Goal: Transaction & Acquisition: Purchase product/service

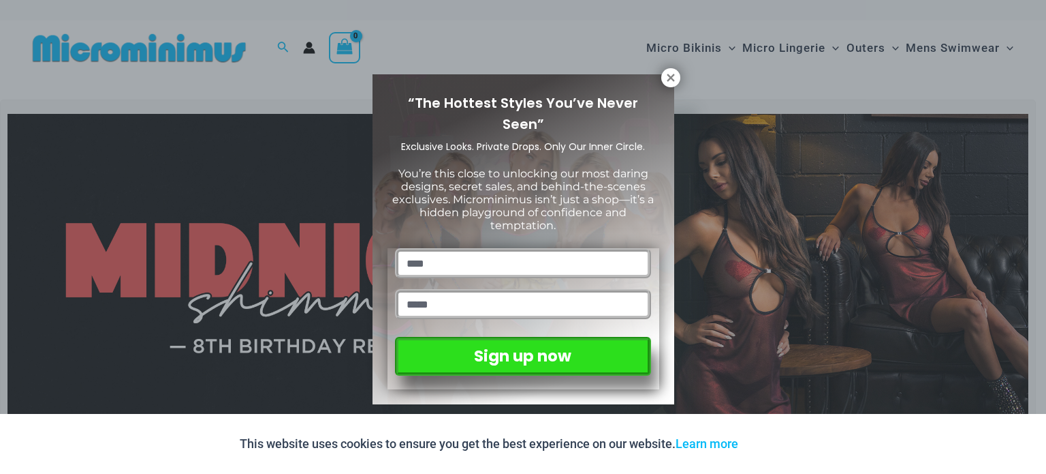
type input "****"
click at [512, 289] on input "email" at bounding box center [522, 304] width 255 height 30
type input "*"
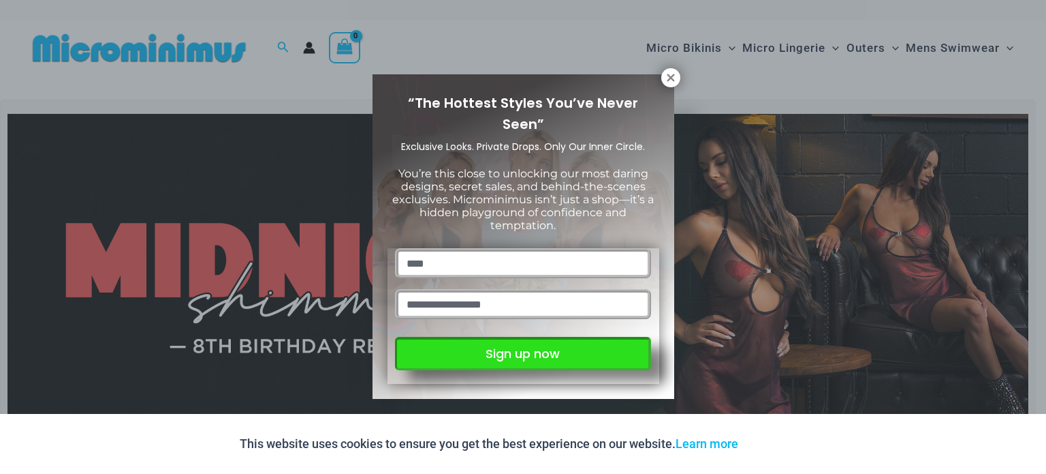
type input "**********"
click at [494, 344] on button "Sign up now" at bounding box center [522, 353] width 255 height 33
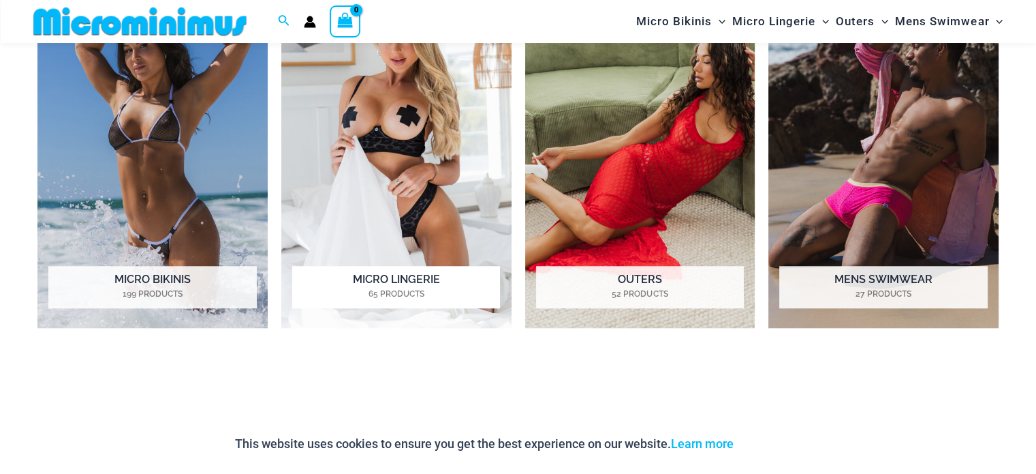
scroll to position [1149, 0]
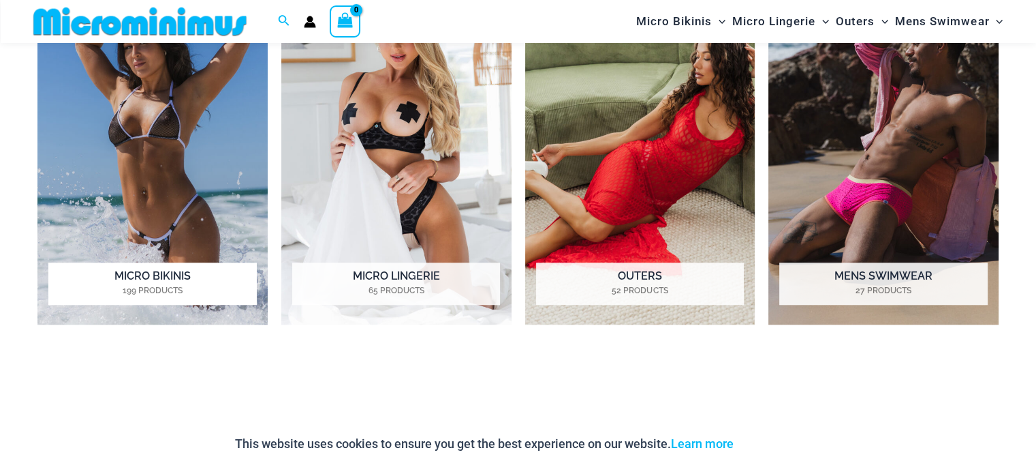
click at [192, 158] on img "Visit product category Micro Bikinis" at bounding box center [152, 146] width 230 height 355
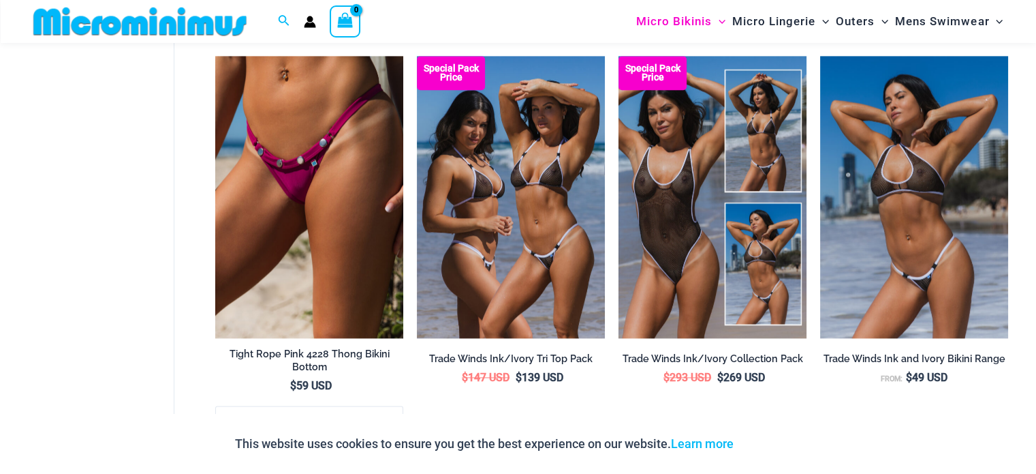
scroll to position [1660, 0]
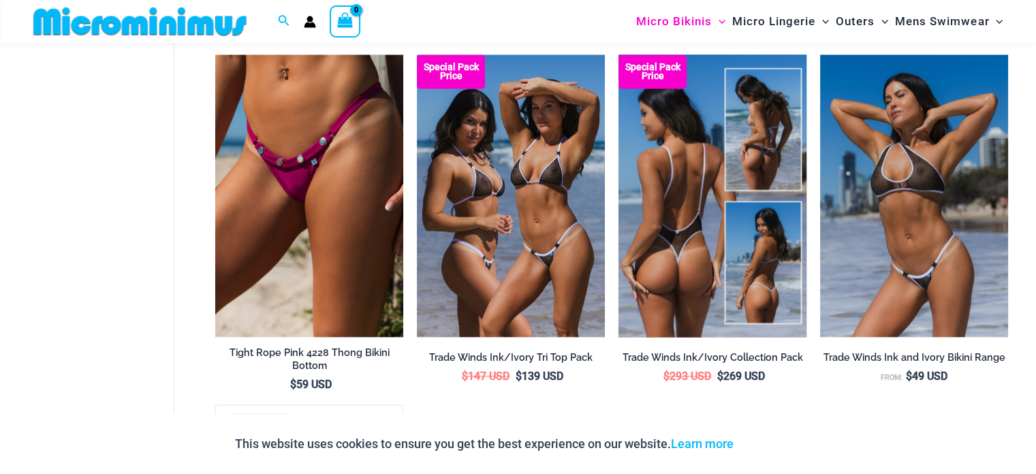
click at [746, 197] on img at bounding box center [713, 196] width 188 height 282
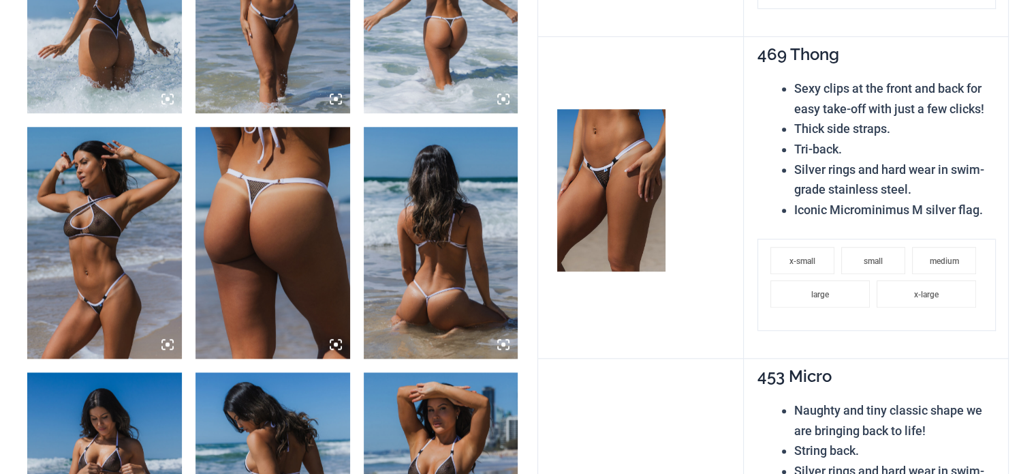
scroll to position [1259, 0]
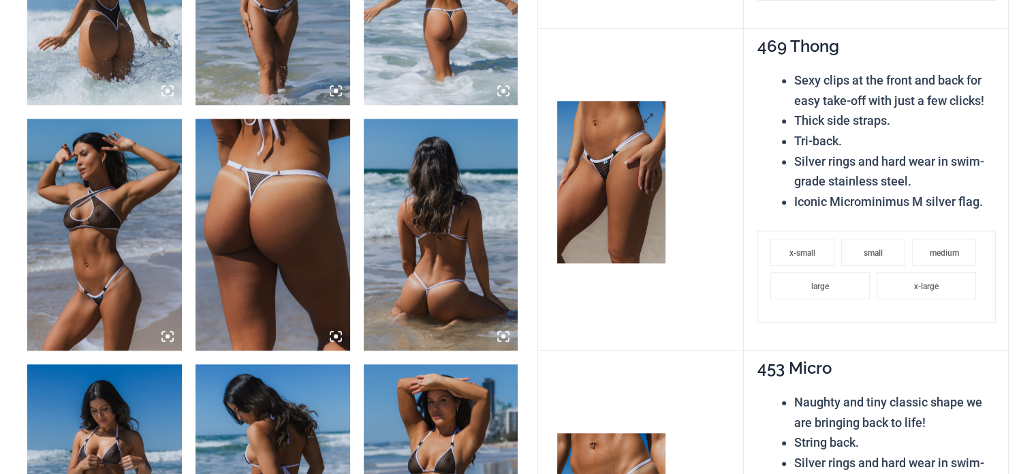
click at [643, 204] on img at bounding box center [611, 182] width 108 height 162
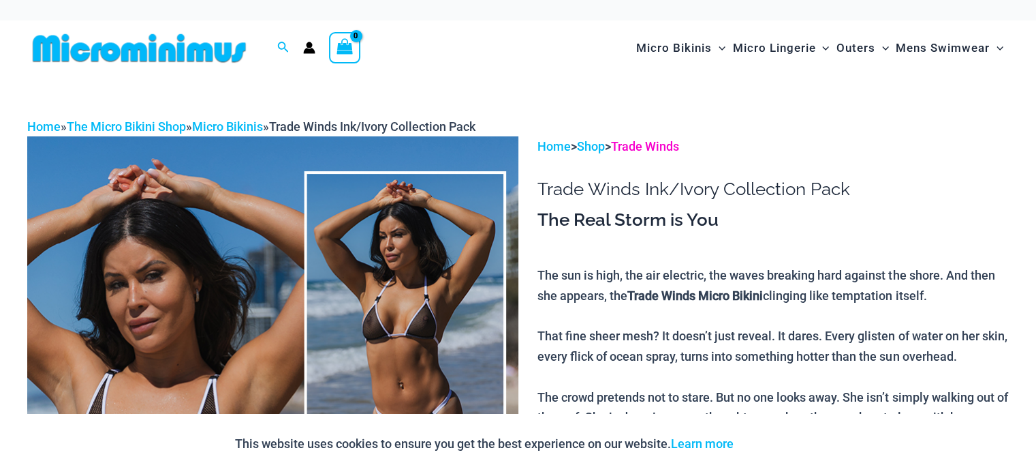
click at [670, 139] on link "Trade Winds" at bounding box center [645, 146] width 68 height 14
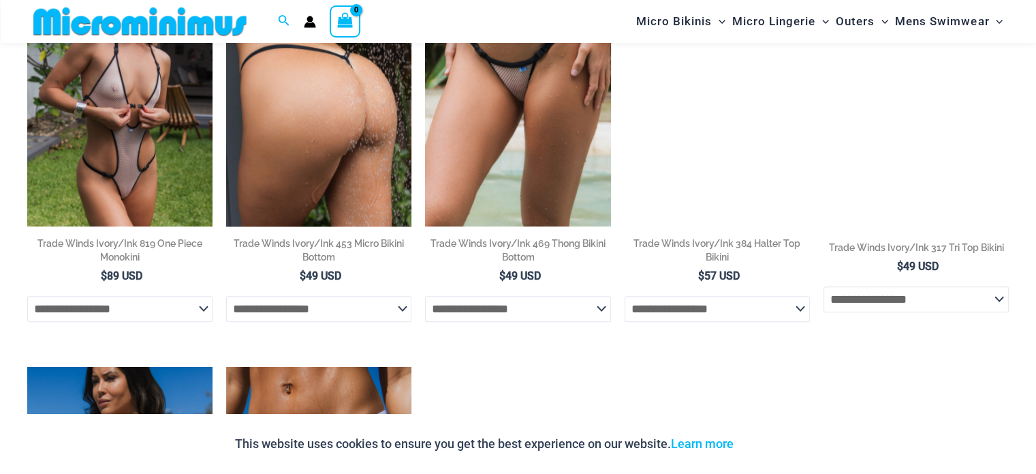
scroll to position [1054, 0]
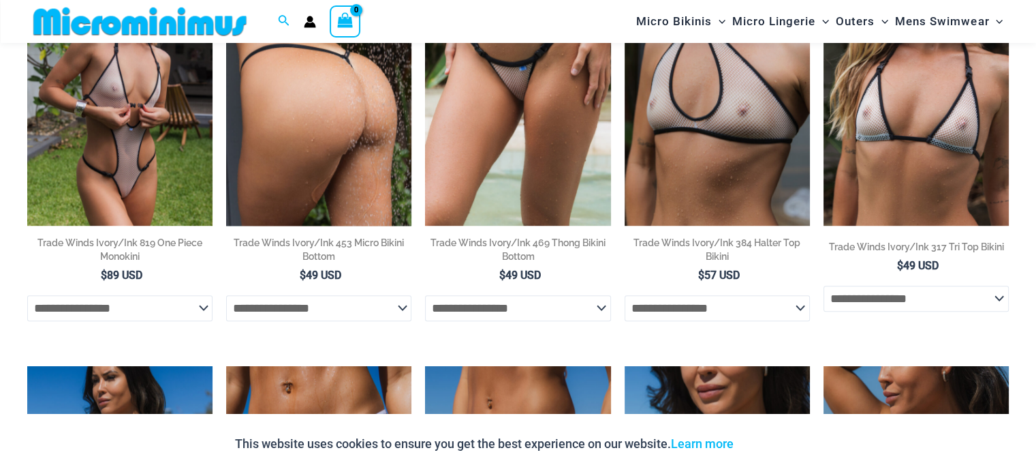
click at [332, 125] on img at bounding box center [318, 87] width 185 height 278
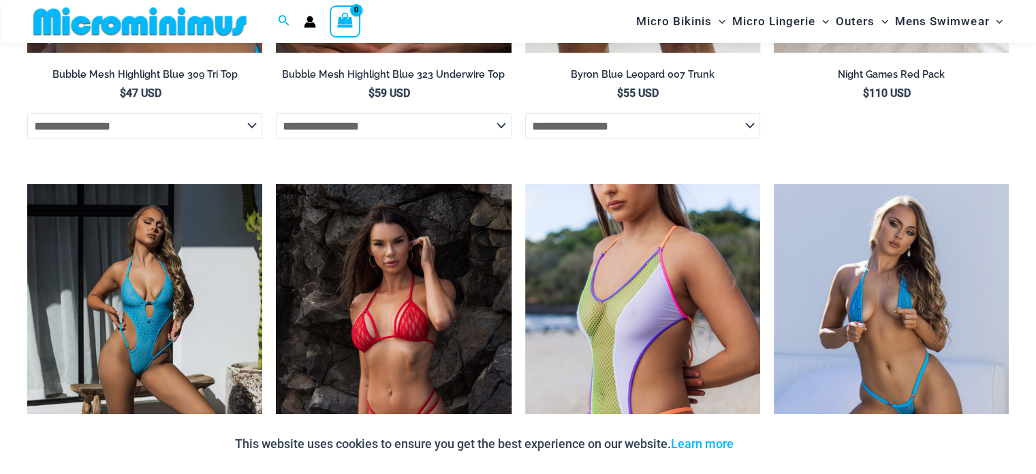
scroll to position [3129, 0]
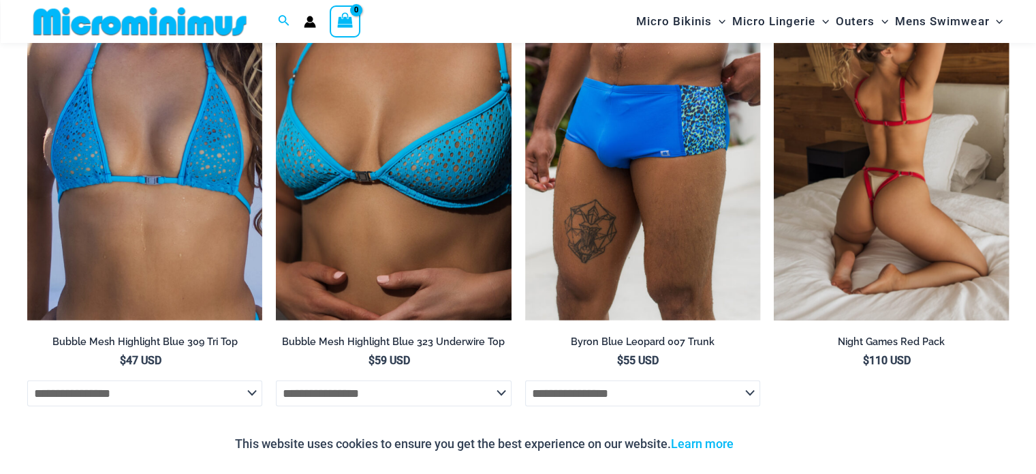
click at [897, 194] on img at bounding box center [891, 144] width 235 height 353
